Goal: Task Accomplishment & Management: Manage account settings

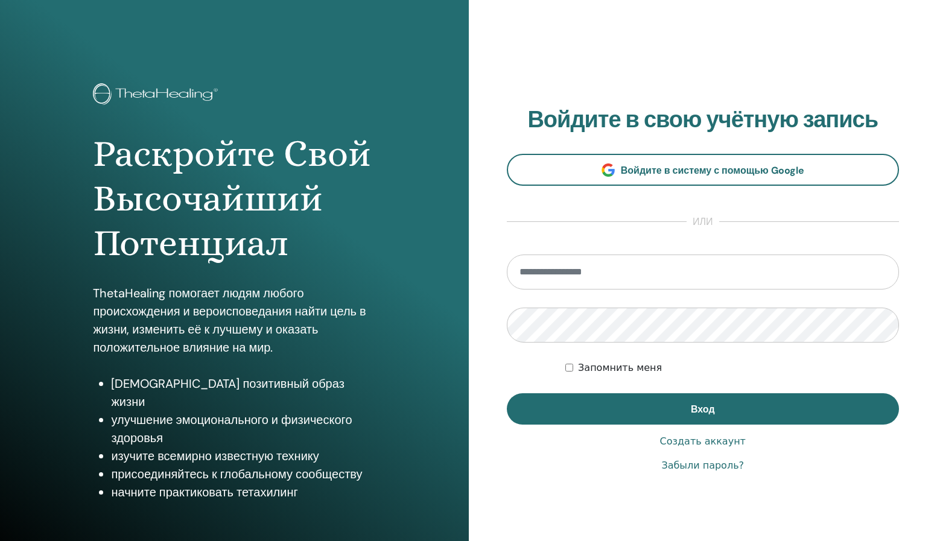
click at [582, 269] on input "email" at bounding box center [703, 272] width 393 height 35
click at [587, 272] on input "email" at bounding box center [703, 272] width 393 height 35
type input "**********"
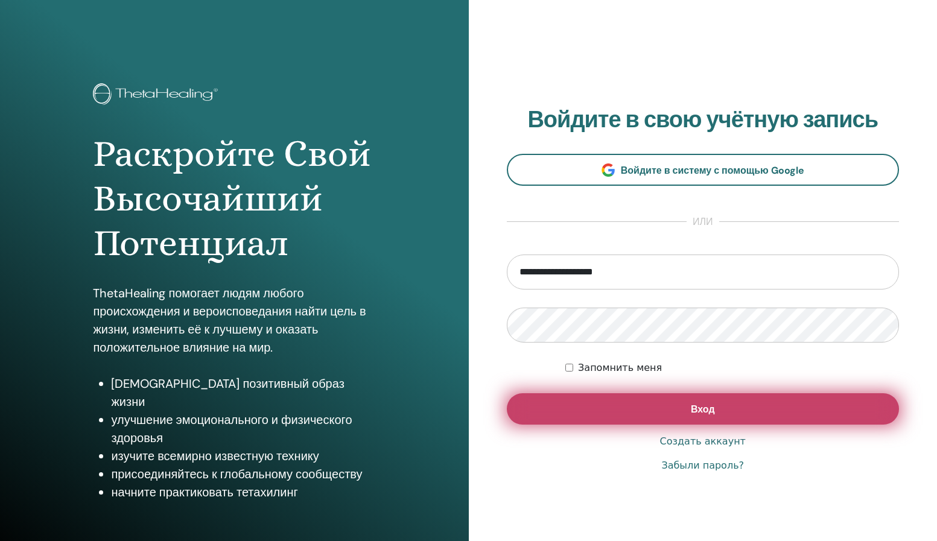
click at [648, 415] on button "Вход" at bounding box center [703, 409] width 393 height 31
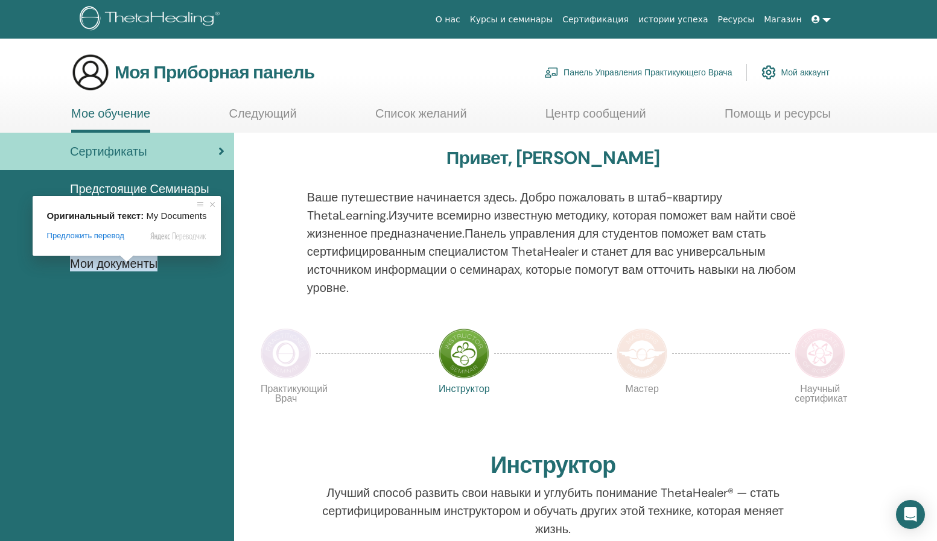
click at [127, 271] on ya-tr-span "Мои документы" at bounding box center [114, 264] width 88 height 16
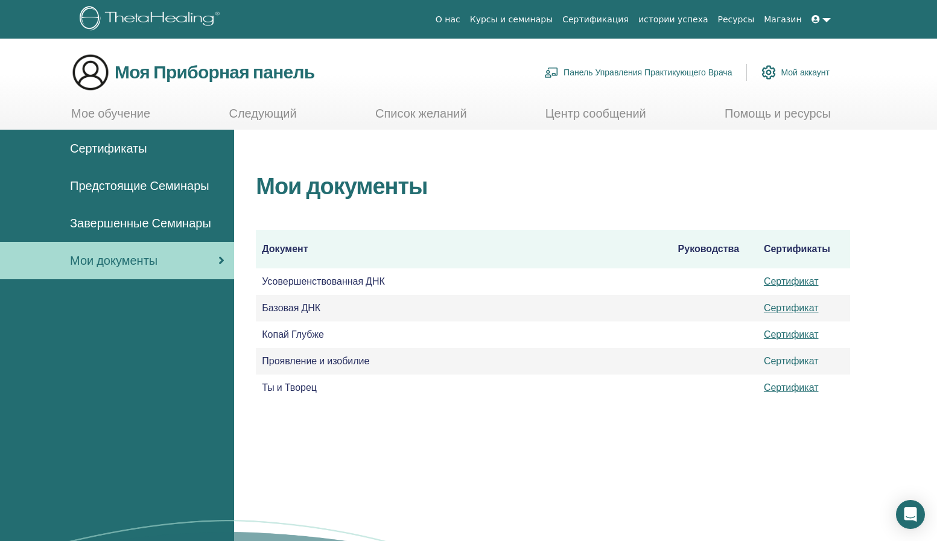
click at [794, 360] on link "Сертификат" at bounding box center [791, 361] width 55 height 13
click at [177, 189] on ya-tr-span "Предстоящие Семинары" at bounding box center [139, 186] width 139 height 16
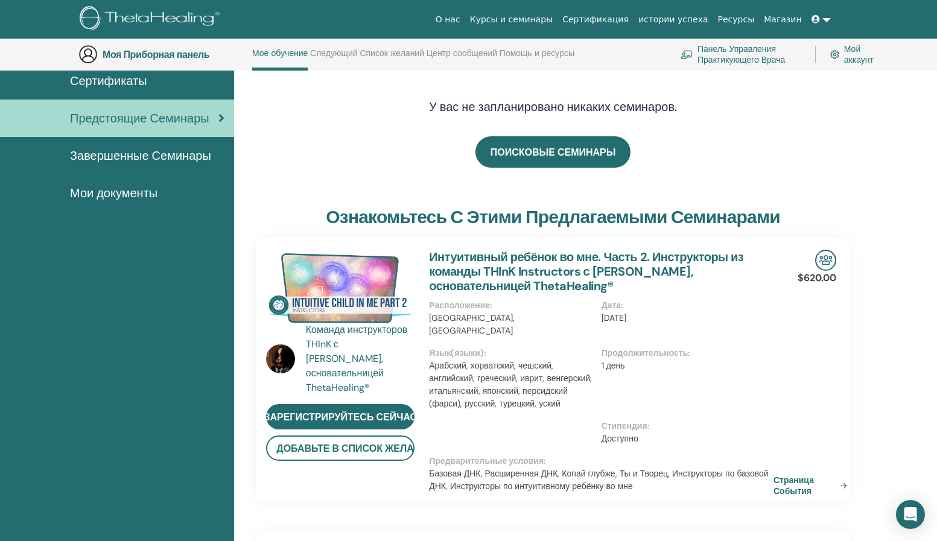
scroll to position [45, 0]
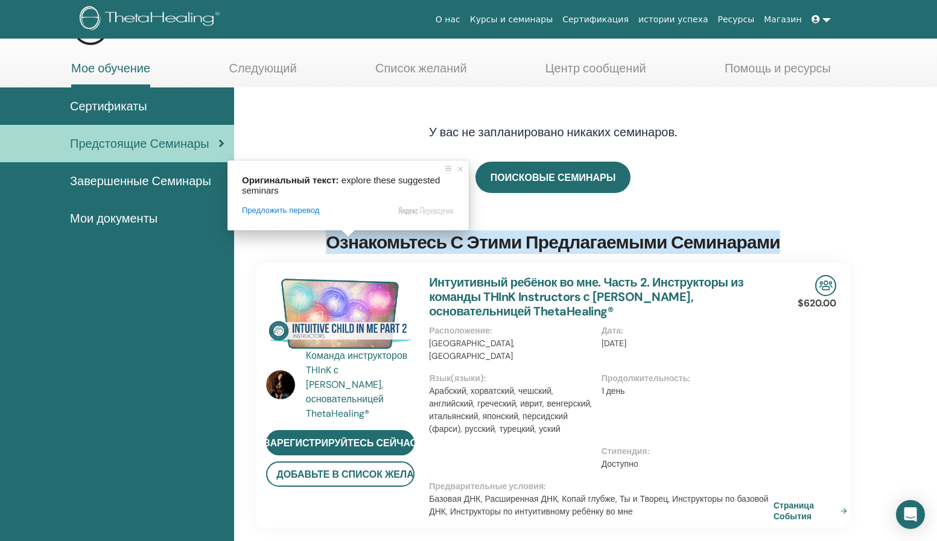
click at [112, 99] on ya-tr-span "Сертификаты" at bounding box center [108, 106] width 77 height 16
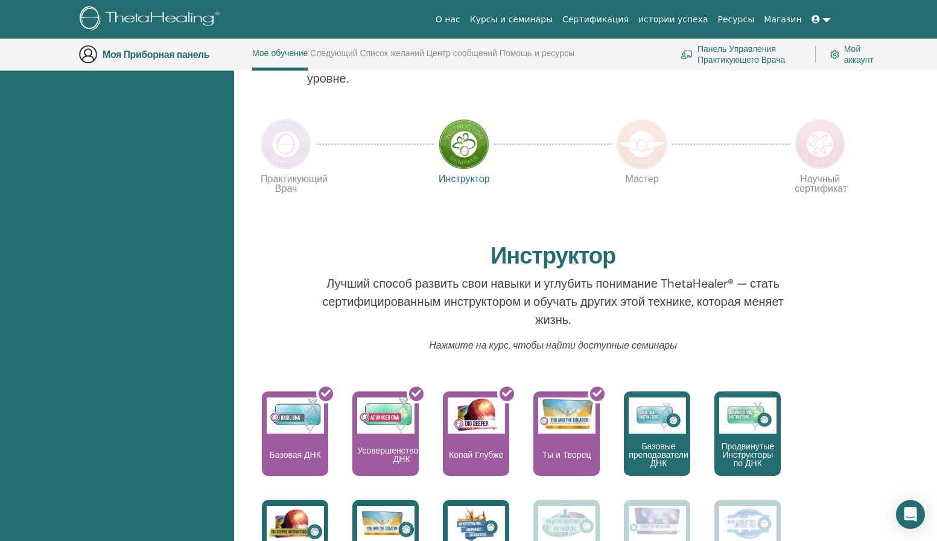
scroll to position [238, 0]
